Goal: Transaction & Acquisition: Purchase product/service

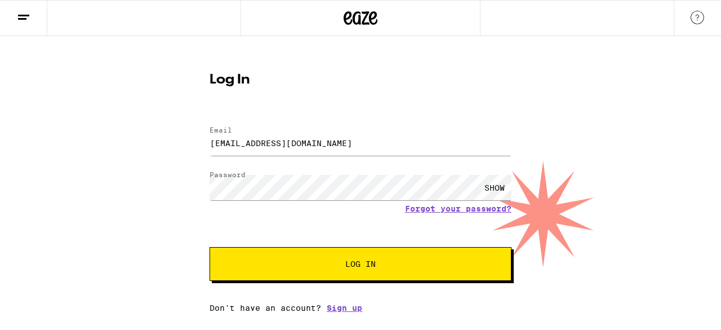
click at [302, 252] on button "Log In" at bounding box center [361, 264] width 302 height 34
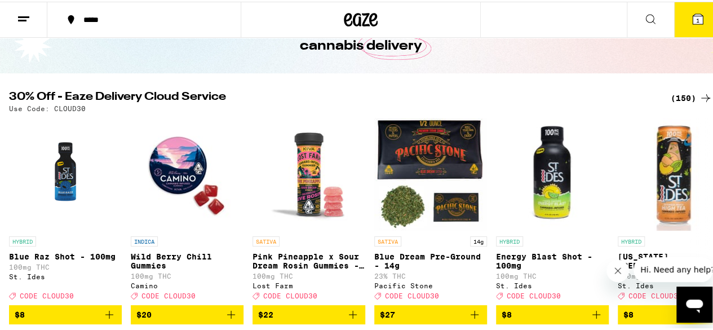
click at [694, 20] on icon at bounding box center [698, 17] width 10 height 10
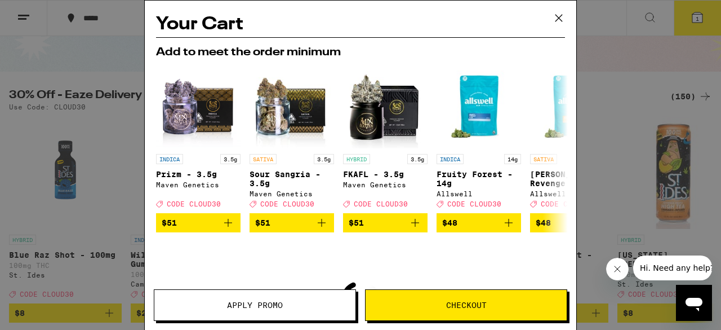
click at [555, 21] on icon at bounding box center [559, 18] width 17 height 17
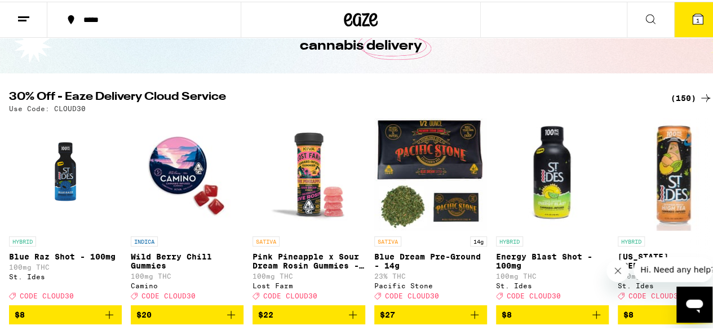
click at [696, 17] on span "1" at bounding box center [697, 18] width 3 height 7
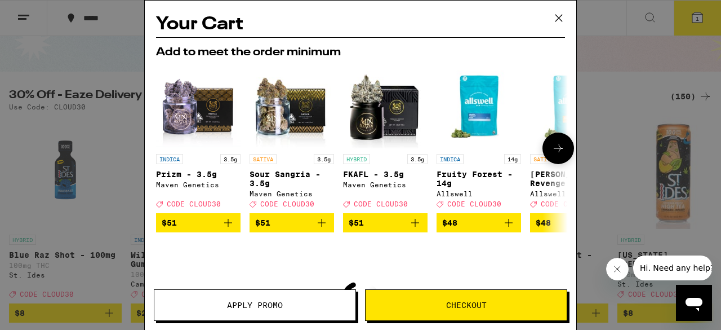
scroll to position [140, 0]
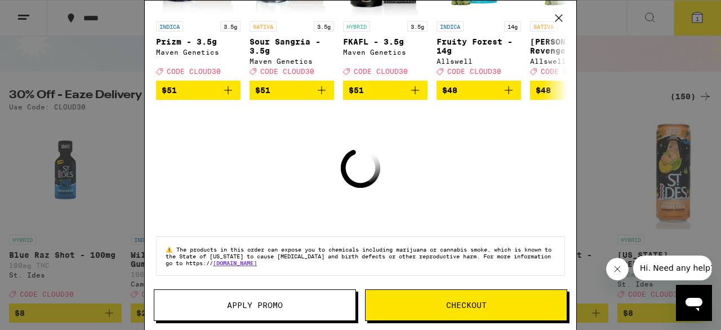
click at [597, 16] on div "Your Cart Add to meet the order minimum INDICA 3.5g Prizm - 3.5g Maven Genetics…" at bounding box center [360, 165] width 721 height 330
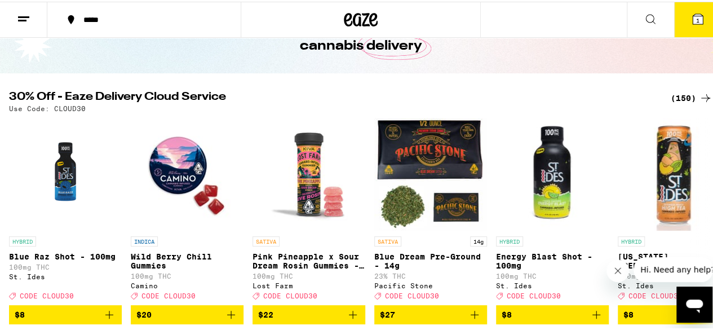
click at [20, 20] on icon at bounding box center [24, 18] width 14 height 14
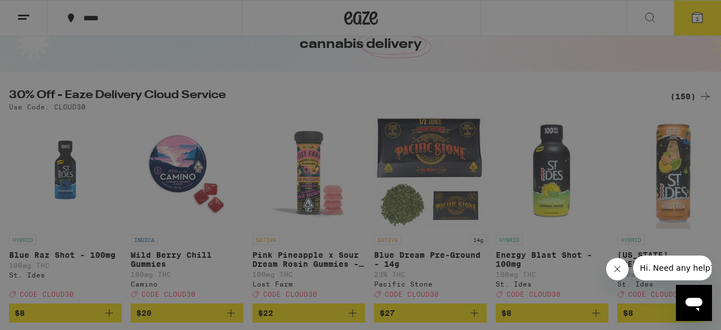
click at [118, 101] on div "Sale" at bounding box center [156, 99] width 198 height 14
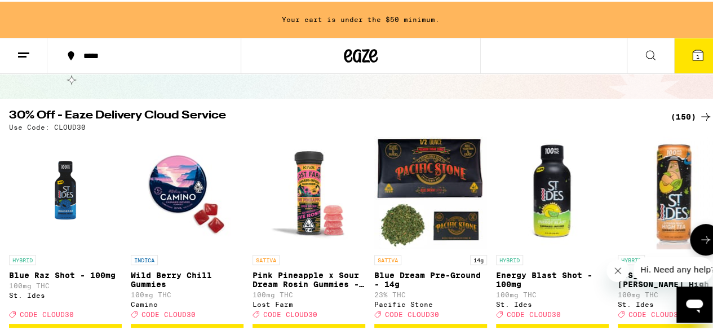
scroll to position [83, 0]
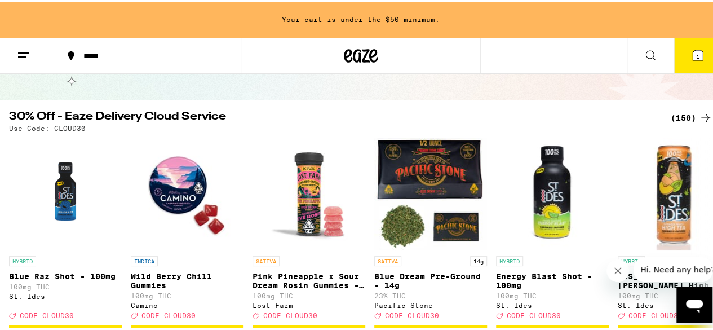
click at [678, 110] on div "(150)" at bounding box center [692, 116] width 42 height 14
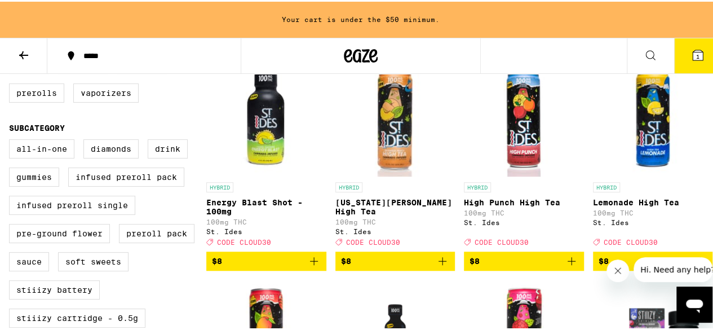
scroll to position [353, 0]
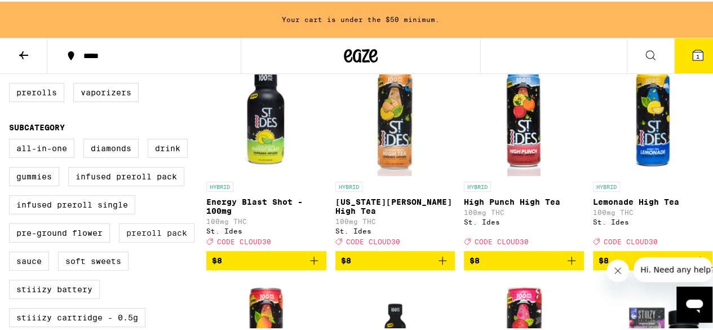
click at [145, 241] on label "Preroll Pack" at bounding box center [157, 231] width 76 height 19
click at [12, 139] on input "Preroll Pack" at bounding box center [11, 139] width 1 height 1
checkbox input "true"
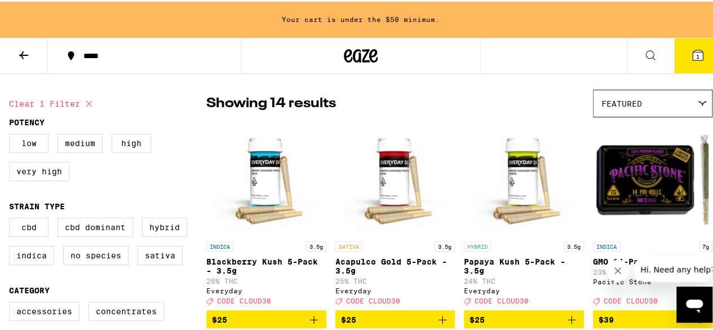
scroll to position [15, 0]
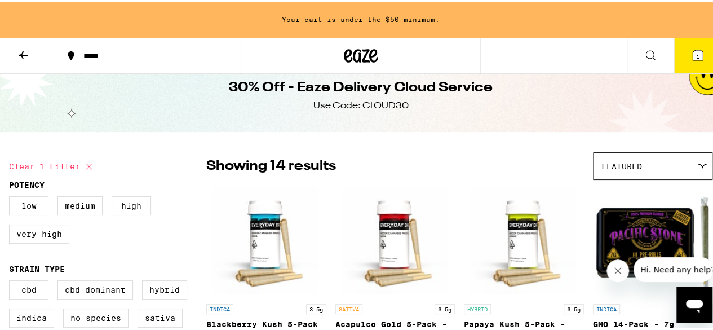
click at [601, 163] on span "Featured" at bounding box center [621, 164] width 41 height 9
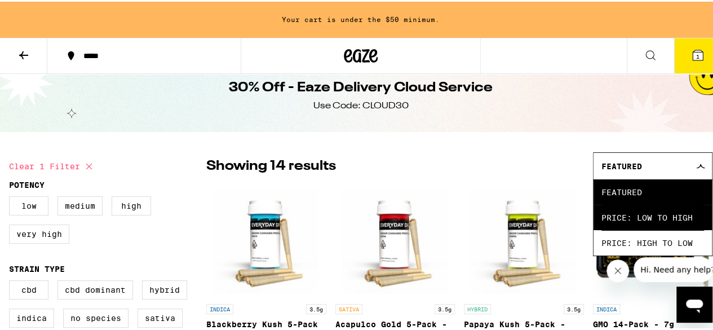
click at [609, 214] on span "Price: Low to High" at bounding box center [652, 215] width 103 height 25
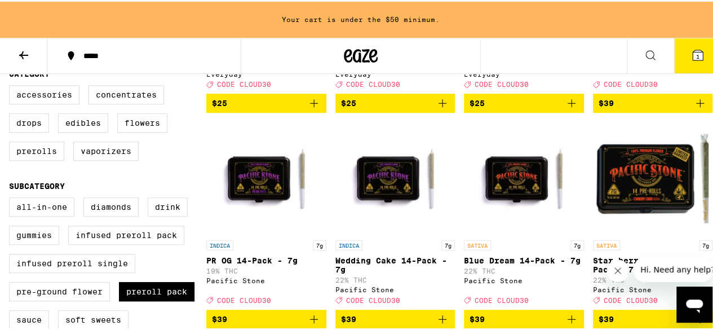
scroll to position [136, 0]
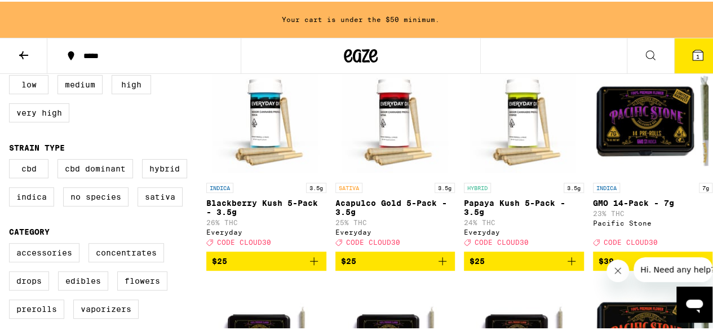
click at [28, 51] on icon at bounding box center [24, 54] width 14 height 14
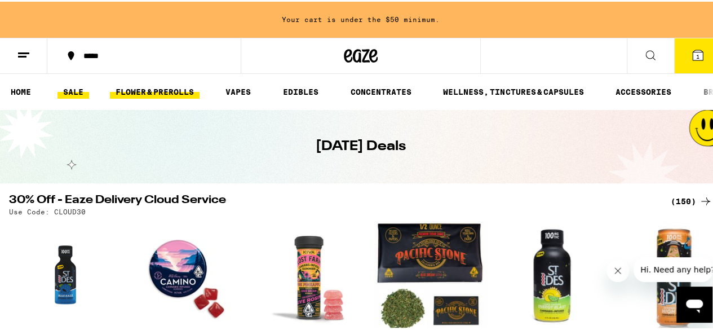
click at [182, 91] on link "FLOWER & PREROLLS" at bounding box center [155, 90] width 90 height 14
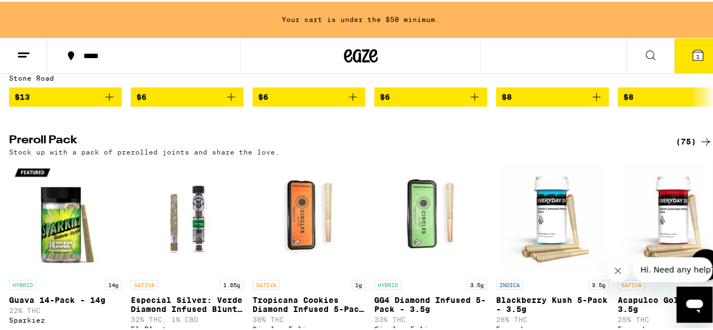
scroll to position [831, 0]
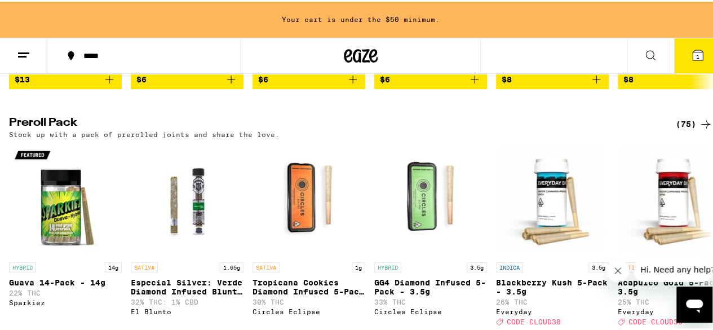
click at [687, 129] on div "(75)" at bounding box center [694, 123] width 37 height 14
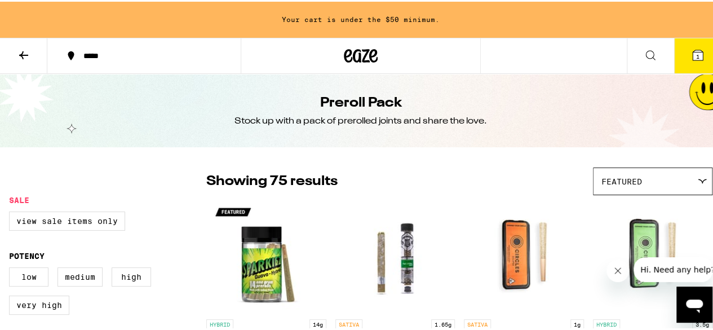
click at [671, 183] on div "Featured" at bounding box center [653, 179] width 118 height 26
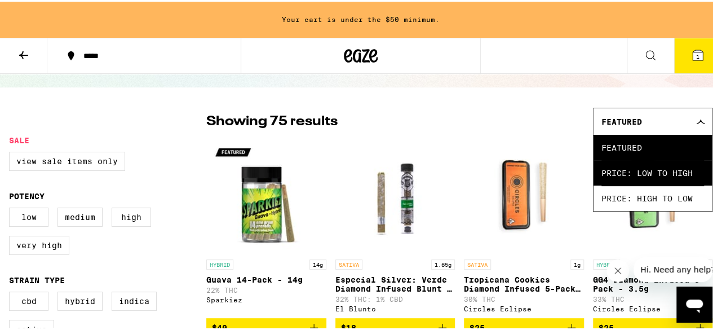
scroll to position [60, 0]
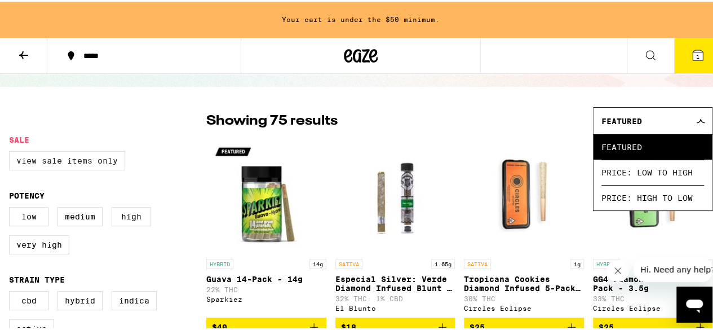
click at [87, 158] on label "View Sale Items Only" at bounding box center [67, 158] width 116 height 19
click at [12, 152] on input "View Sale Items Only" at bounding box center [11, 151] width 1 height 1
checkbox input "true"
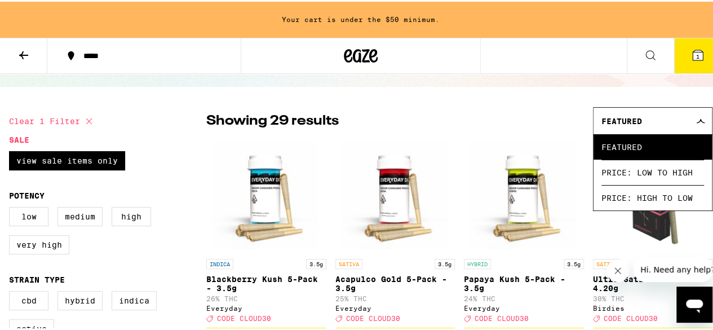
click at [504, 124] on div "Showing 29 results Featured Featured Price: Low to High Price: High to Low" at bounding box center [459, 119] width 506 height 28
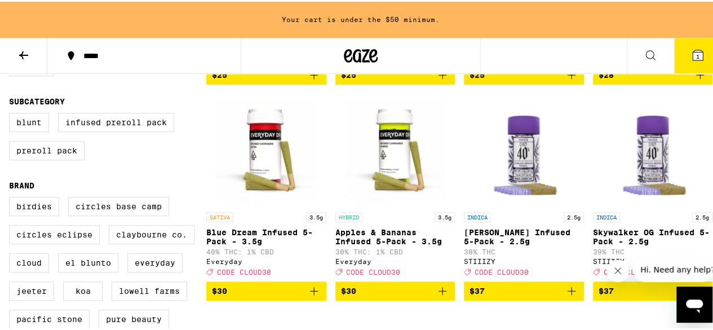
scroll to position [295, 0]
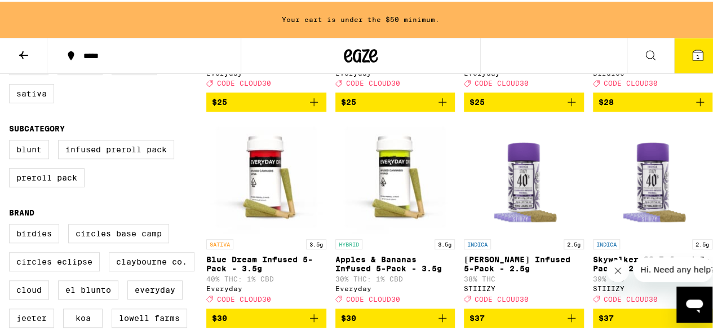
click at [246, 263] on p "Blue Dream Infused 5-Pack - 3.5g" at bounding box center [266, 262] width 120 height 18
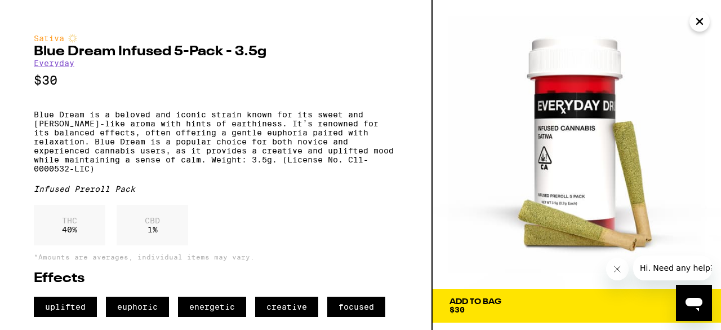
click at [692, 25] on button "Close" at bounding box center [700, 21] width 20 height 20
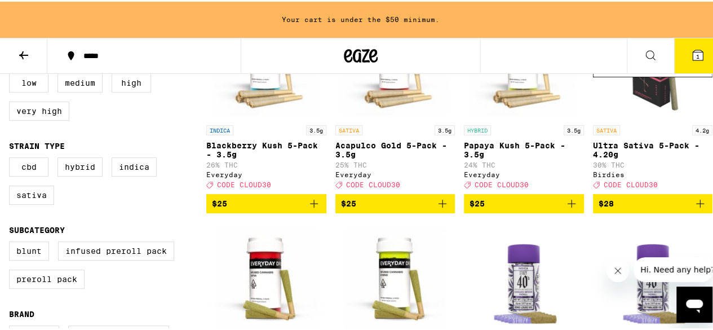
scroll to position [193, 0]
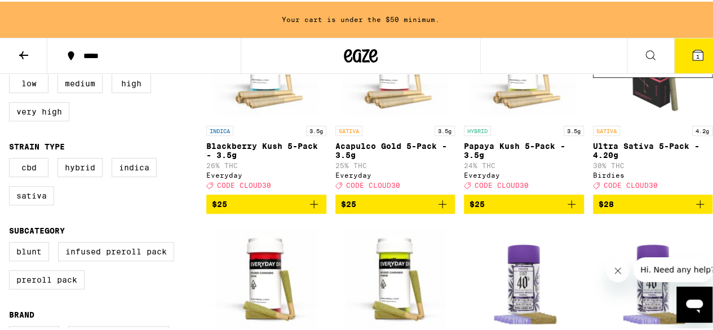
click at [621, 149] on p "Ultra Sativa 5-Pack - 4.20g" at bounding box center [653, 149] width 120 height 18
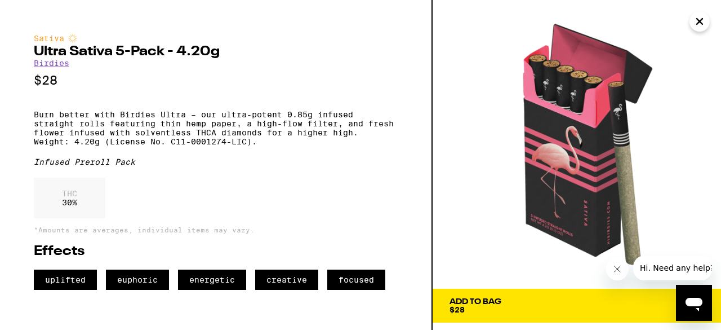
click at [703, 23] on icon "Close" at bounding box center [700, 21] width 14 height 17
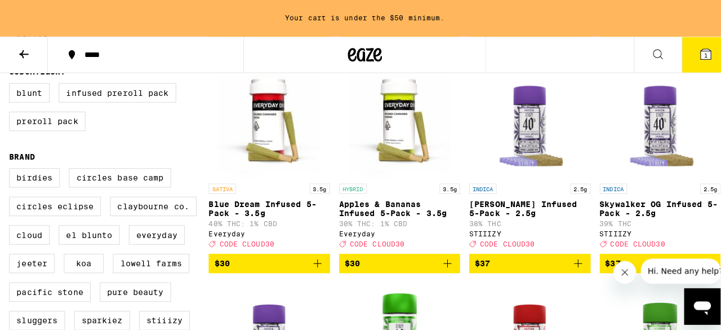
scroll to position [352, 0]
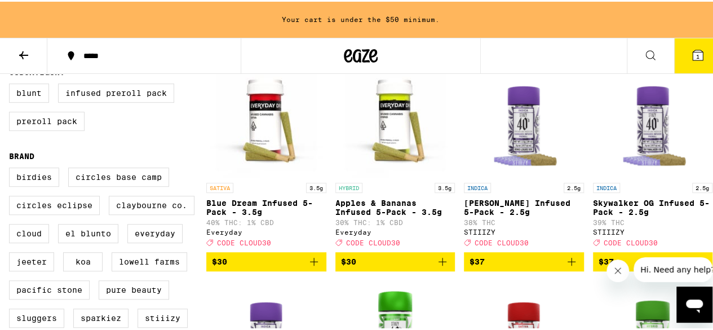
click at [383, 214] on p "Apples & Bananas Infused 5-Pack - 3.5g" at bounding box center [395, 206] width 120 height 18
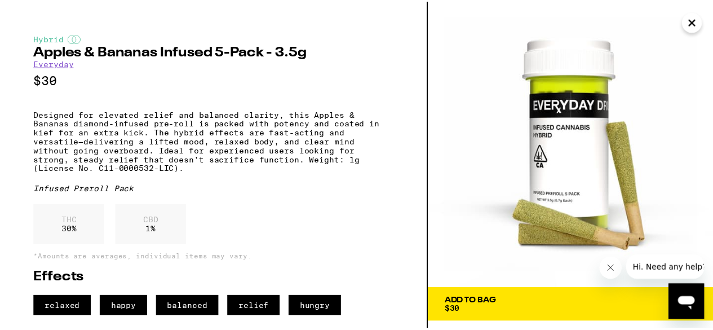
scroll to position [11, 0]
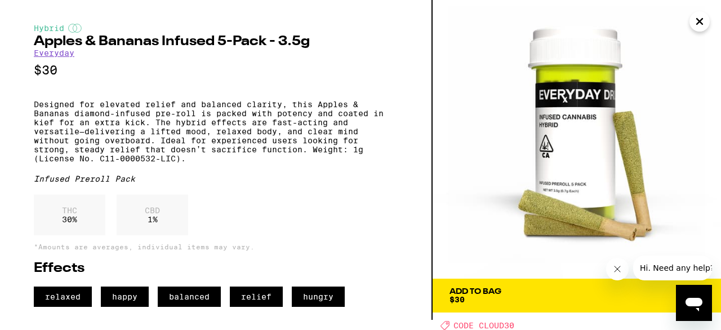
click at [489, 294] on div "Add To Bag" at bounding box center [476, 291] width 52 height 8
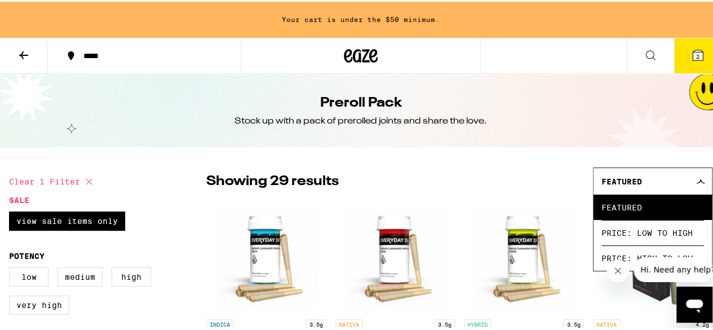
click at [21, 43] on button at bounding box center [23, 55] width 47 height 36
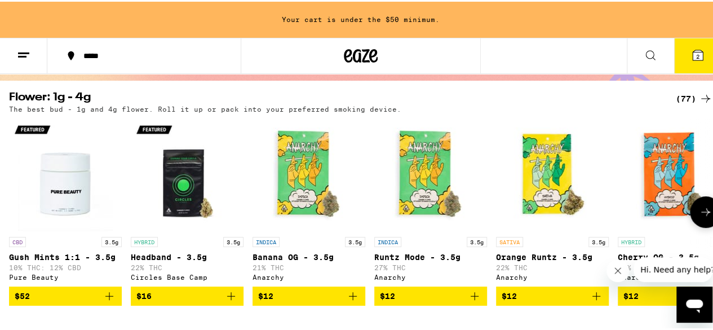
scroll to position [102, 0]
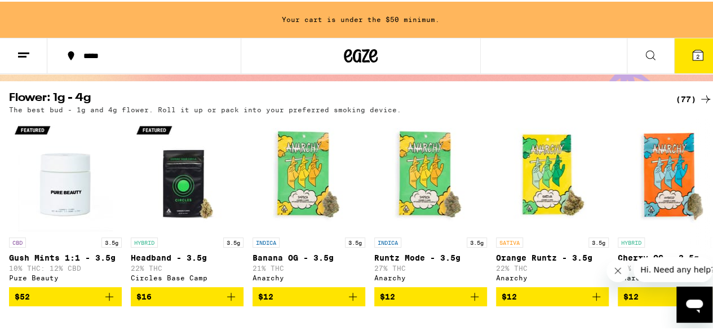
click at [678, 97] on div "(77)" at bounding box center [694, 98] width 37 height 14
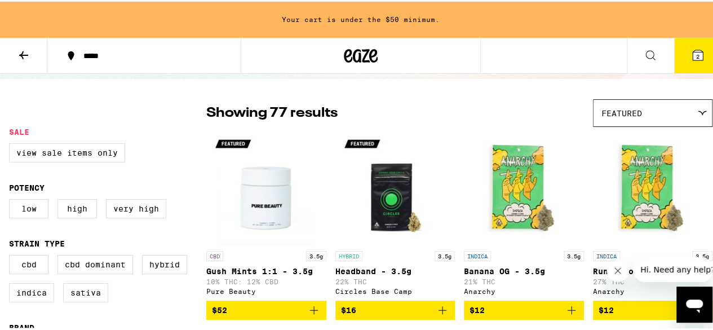
scroll to position [69, 0]
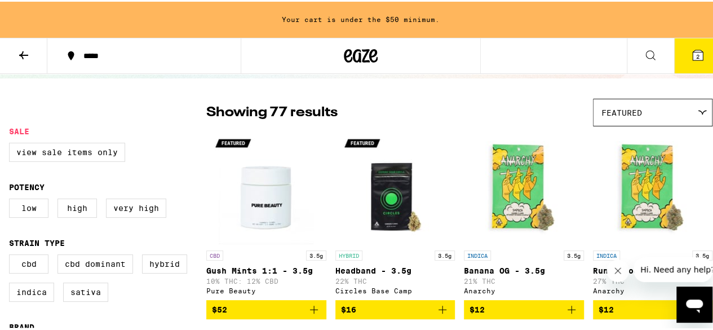
click at [626, 113] on span "Featured" at bounding box center [621, 111] width 41 height 9
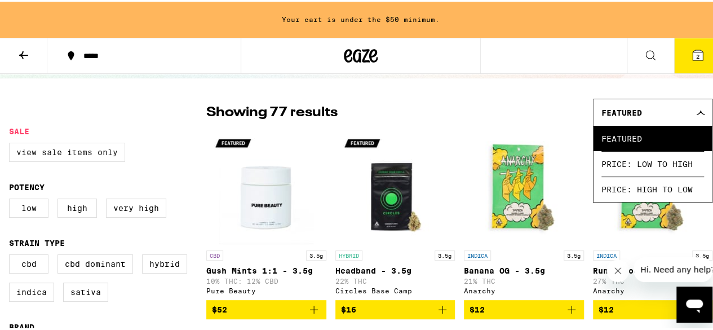
click at [110, 152] on label "View Sale Items Only" at bounding box center [67, 150] width 116 height 19
click at [12, 143] on input "View Sale Items Only" at bounding box center [11, 143] width 1 height 1
checkbox input "true"
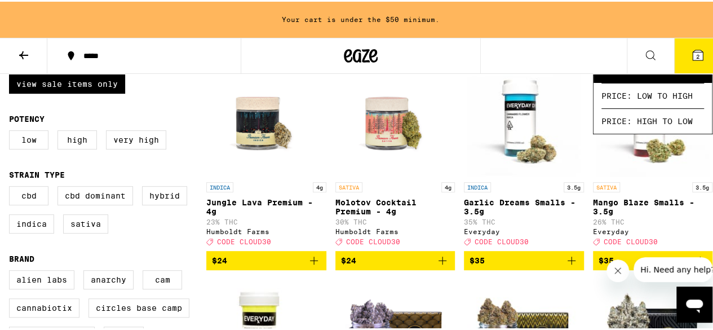
scroll to position [138, 0]
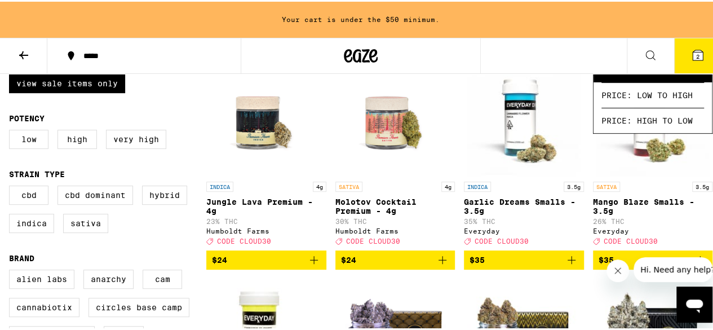
click at [313, 265] on icon "Add to bag" at bounding box center [314, 258] width 14 height 14
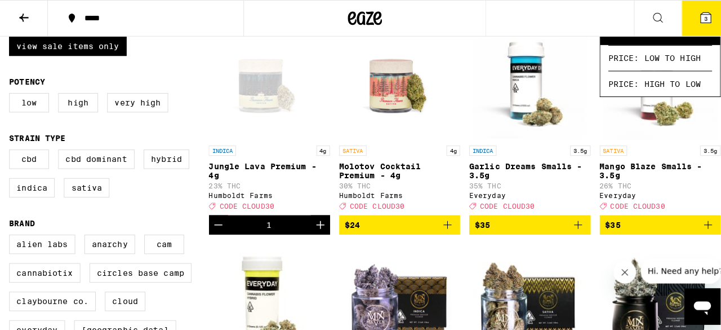
scroll to position [101, 0]
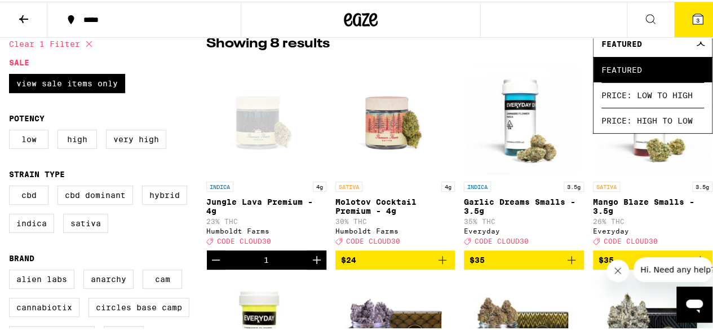
click at [696, 20] on span "3" at bounding box center [697, 18] width 3 height 7
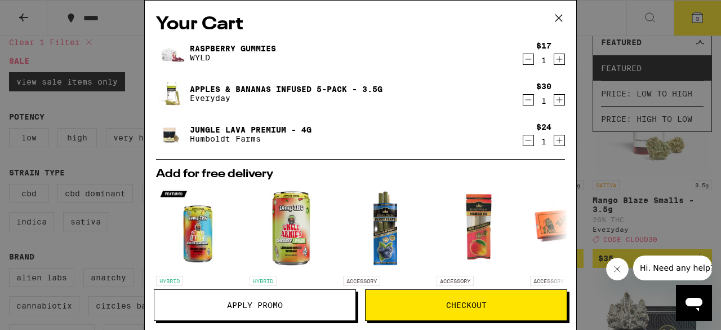
click at [524, 58] on icon "Decrement" at bounding box center [529, 59] width 10 height 14
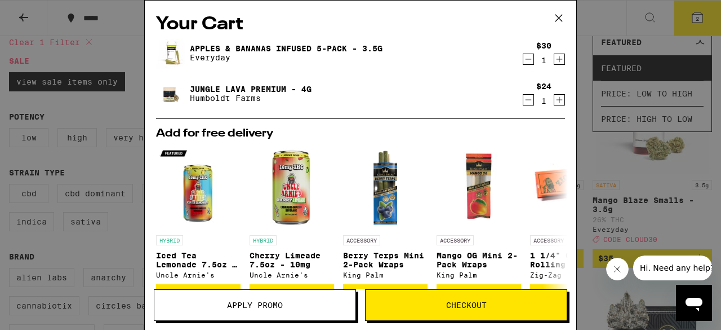
click at [425, 307] on span "Checkout" at bounding box center [466, 305] width 201 height 8
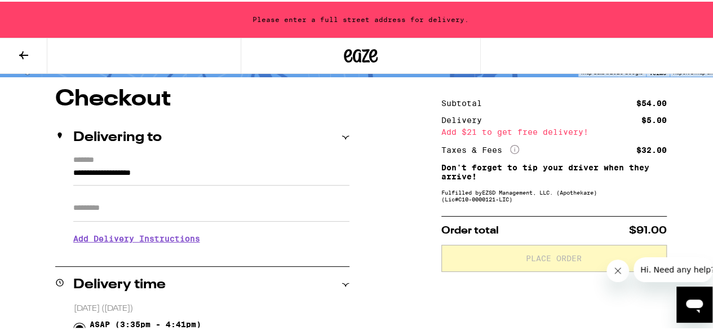
scroll to position [82, 0]
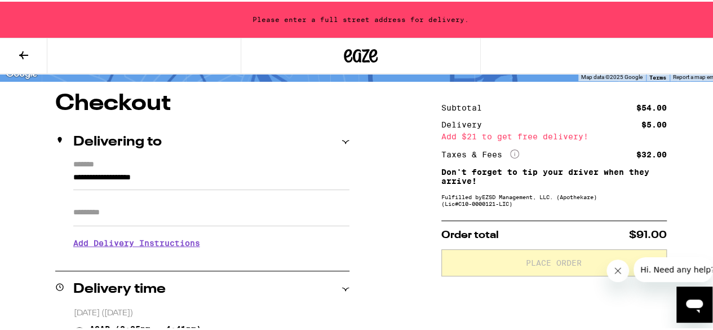
click at [510, 150] on icon at bounding box center [514, 152] width 9 height 9
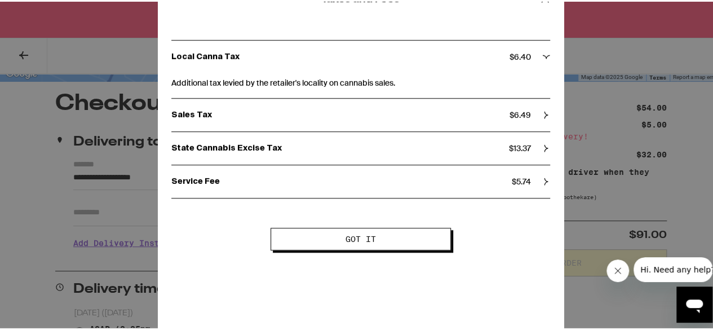
click at [422, 247] on button "Got it" at bounding box center [361, 237] width 180 height 23
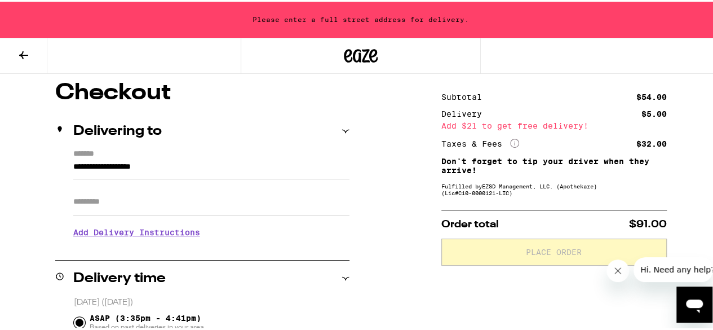
scroll to position [0, 0]
